Goal: Answer question/provide support

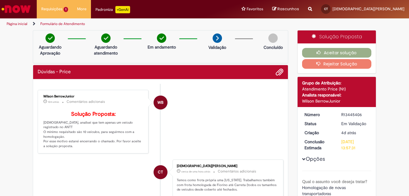
click at [87, 73] on div "Dúvidas - Price" at bounding box center [161, 72] width 246 height 8
click at [160, 102] on span "WB" at bounding box center [160, 102] width 6 height 14
click at [225, 92] on li "WB Wilson BerrowJunior 12m atrás 12 minutos atrás Comentários adicionais Soluçã…" at bounding box center [161, 122] width 246 height 64
click at [196, 101] on li "WB Wilson BerrowJunior 12m atrás 12 minutos atrás Comentários adicionais Soluçã…" at bounding box center [161, 122] width 246 height 64
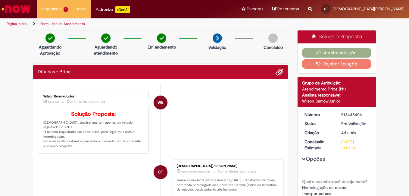
drag, startPoint x: 196, startPoint y: 101, endPoint x: 197, endPoint y: 106, distance: 5.0
click at [197, 106] on li "WB Wilson BerrowJunior 12m atrás 12 minutos atrás Comentários adicionais Soluçã…" at bounding box center [161, 122] width 246 height 64
click at [329, 51] on button "Aceitar solução" at bounding box center [337, 53] width 70 height 10
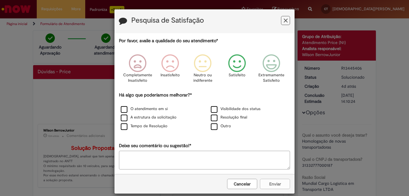
click at [236, 66] on icon "Feedback" at bounding box center [237, 63] width 23 height 18
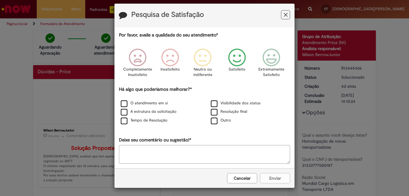
scroll to position [7, 0]
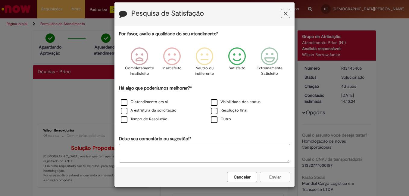
click at [121, 149] on textarea "Deixe seu comentário ou sugestão!*" at bounding box center [204, 153] width 171 height 19
type textarea "*"
click at [238, 151] on textarea "**********" at bounding box center [204, 153] width 171 height 19
type textarea "**********"
click at [274, 178] on div "Cancelar Enviar" at bounding box center [204, 177] width 180 height 20
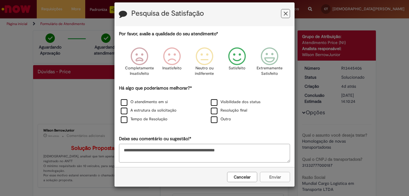
scroll to position [7, 0]
click at [214, 120] on label "Outro" at bounding box center [221, 119] width 20 height 6
click at [273, 176] on button "Enviar" at bounding box center [275, 177] width 30 height 10
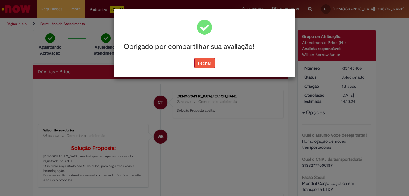
click at [199, 64] on button "Fechar" at bounding box center [204, 63] width 21 height 10
